Goal: Task Accomplishment & Management: Manage account settings

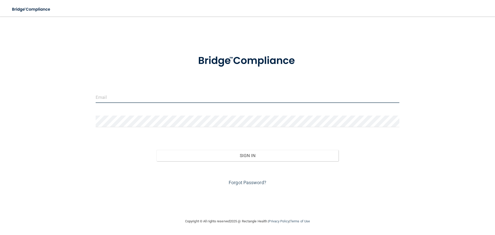
type input "[EMAIL_ADDRESS][DOMAIN_NAME]"
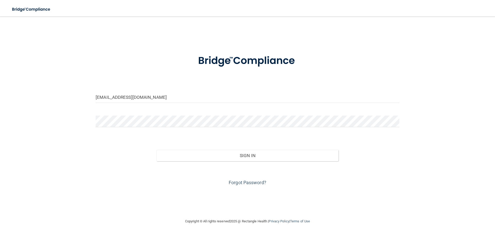
click at [259, 162] on div "Forgot Password?" at bounding box center [247, 174] width 311 height 26
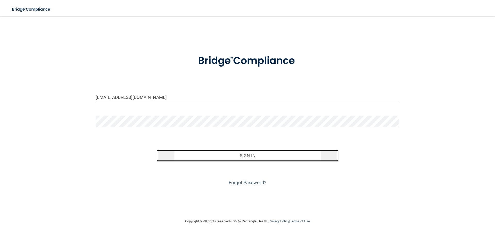
click at [258, 158] on button "Sign In" at bounding box center [247, 155] width 182 height 11
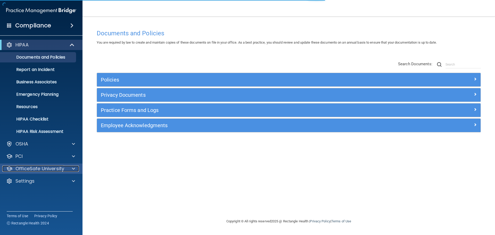
click at [35, 169] on p "OfficeSafe University" at bounding box center [39, 168] width 49 height 6
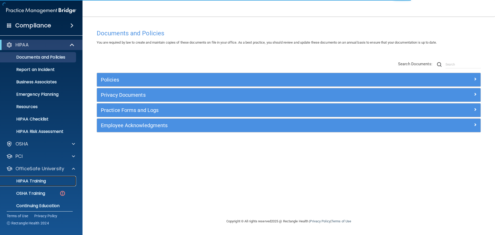
click at [45, 180] on p "HIPAA Training" at bounding box center [24, 180] width 42 height 5
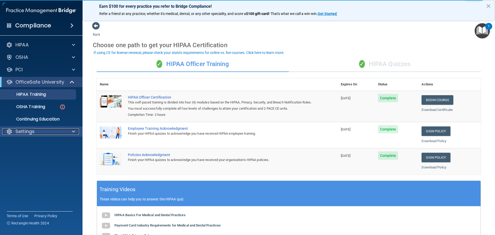
click at [27, 130] on p "Settings" at bounding box center [24, 131] width 19 height 6
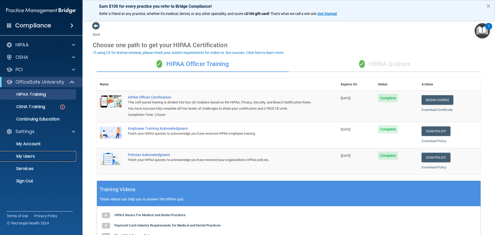
click at [36, 155] on p "My Users" at bounding box center [38, 156] width 70 height 5
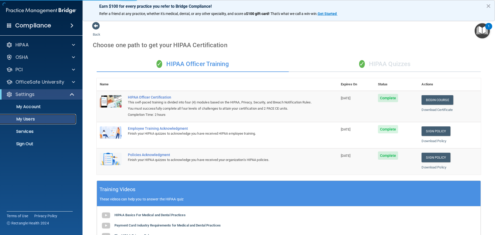
select select "20"
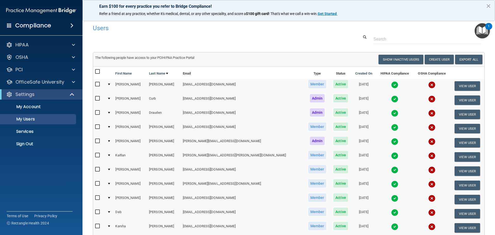
click at [391, 169] on img at bounding box center [394, 169] width 7 height 7
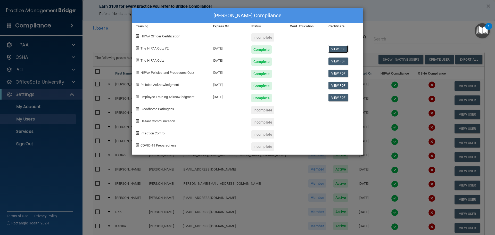
click at [343, 49] on link "View PDF" at bounding box center [338, 48] width 20 height 7
click at [336, 61] on link "View PDF" at bounding box center [338, 60] width 20 height 7
click at [338, 73] on link "View PDF" at bounding box center [338, 73] width 20 height 7
click at [341, 97] on link "View PDF" at bounding box center [338, 97] width 20 height 7
click at [405, 32] on div "[PERSON_NAME] Compliance Training Expires On Status Cont. Education Certificate…" at bounding box center [247, 117] width 495 height 235
